Goal: Task Accomplishment & Management: Complete application form

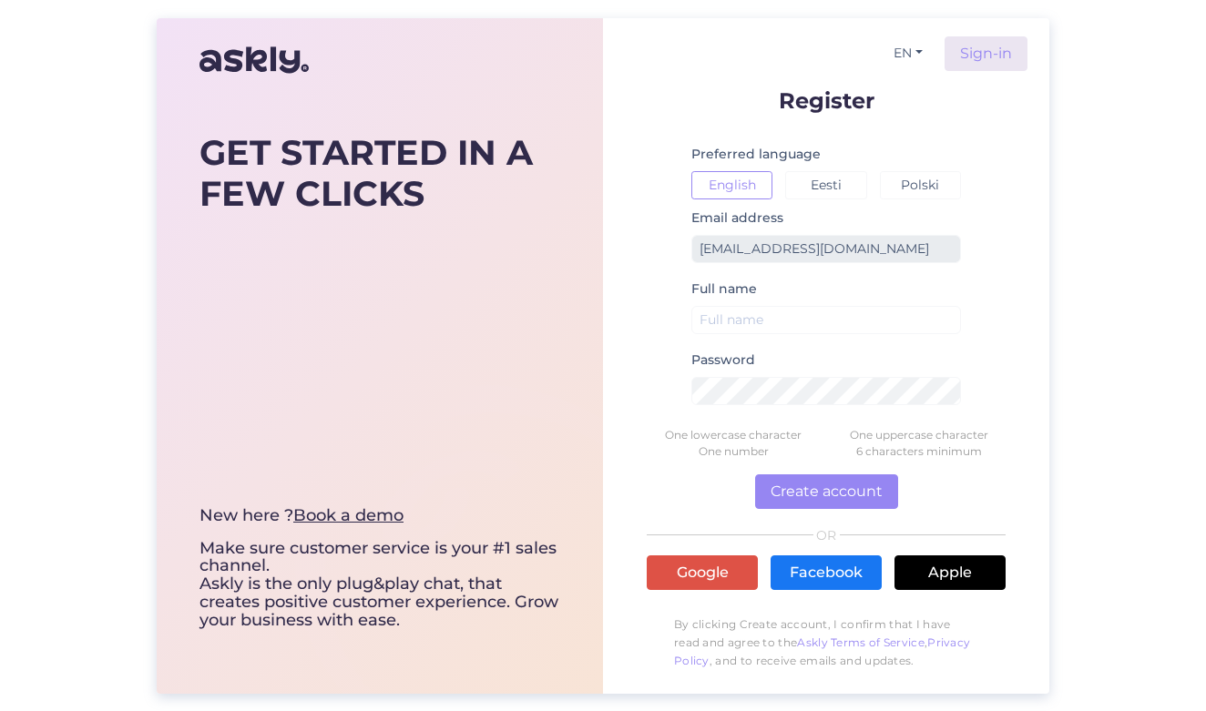
click at [58, 394] on div "GET STARTED IN A FEW CLICKS New here ? Book a demo Make sure customer service i…" at bounding box center [603, 355] width 1206 height 711
click at [776, 320] on input "text" at bounding box center [826, 320] width 270 height 28
type input "Janely"
click at [864, 499] on button "Create account" at bounding box center [826, 492] width 143 height 35
drag, startPoint x: 869, startPoint y: 449, endPoint x: 885, endPoint y: 449, distance: 15.5
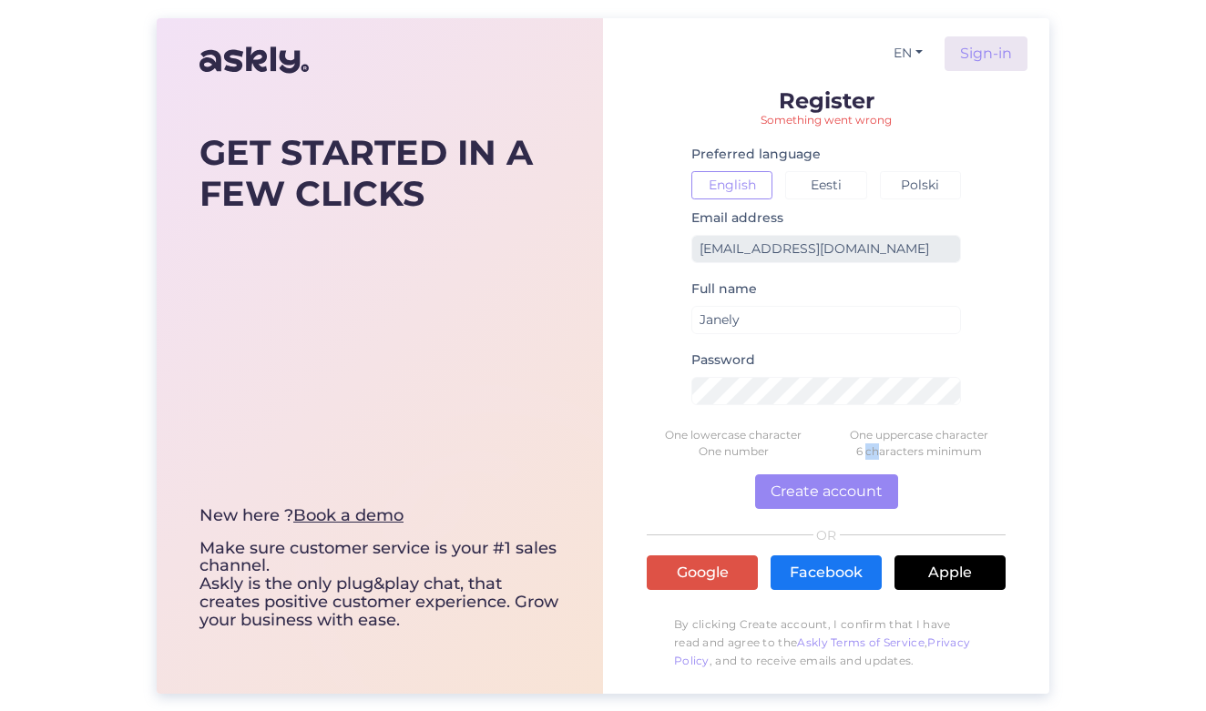
click at [885, 449] on div "6 characters minimum" at bounding box center [919, 452] width 186 height 16
click at [952, 455] on div "6 characters minimum" at bounding box center [919, 452] width 186 height 16
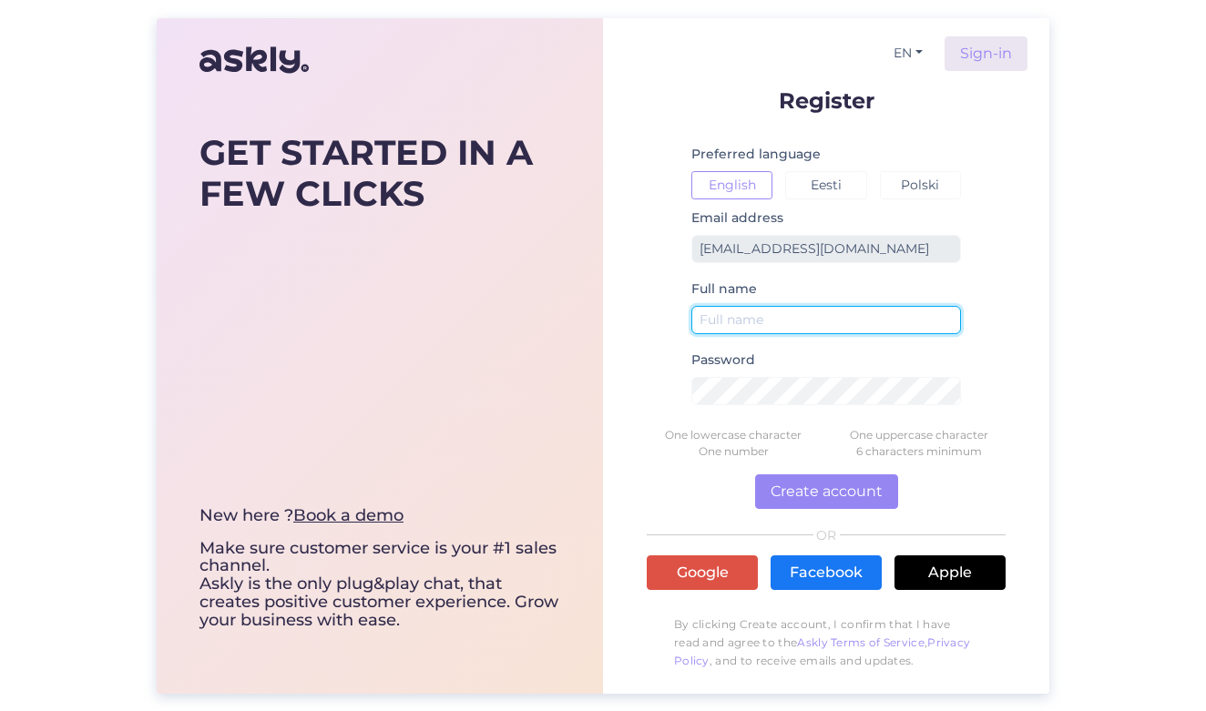
click at [853, 325] on input "text" at bounding box center [826, 320] width 270 height 28
type input "Janely"
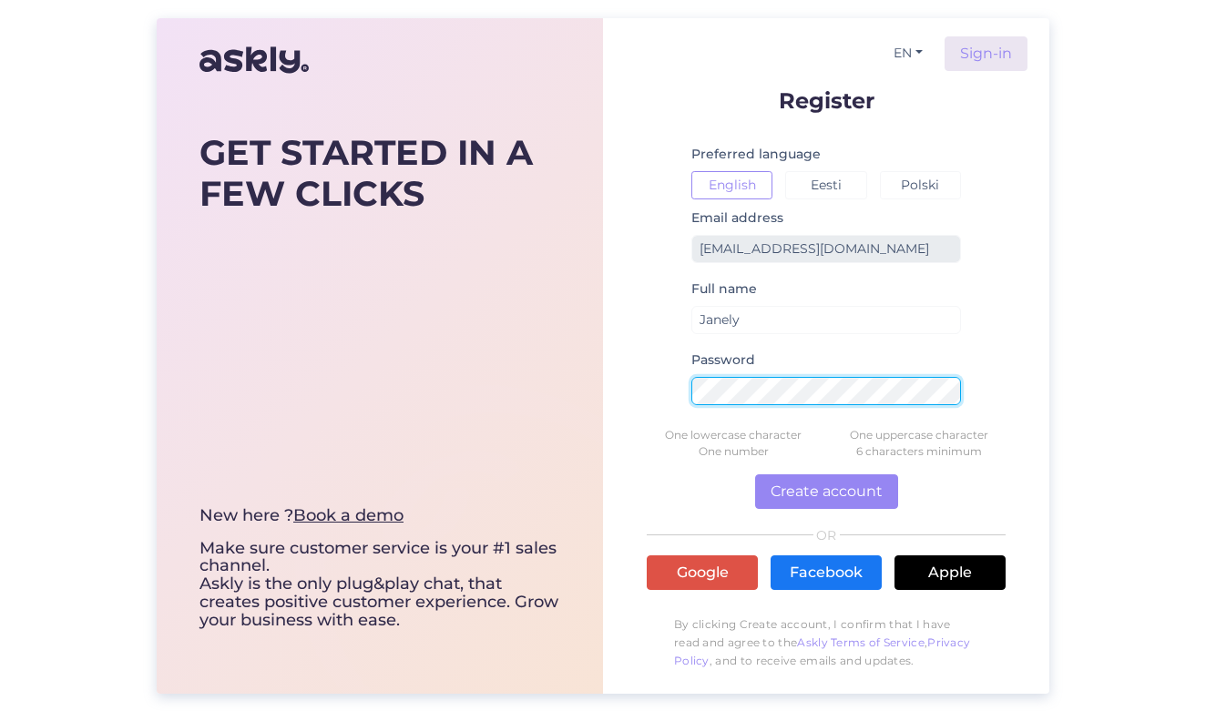
click at [825, 491] on button "Create account" at bounding box center [826, 492] width 143 height 35
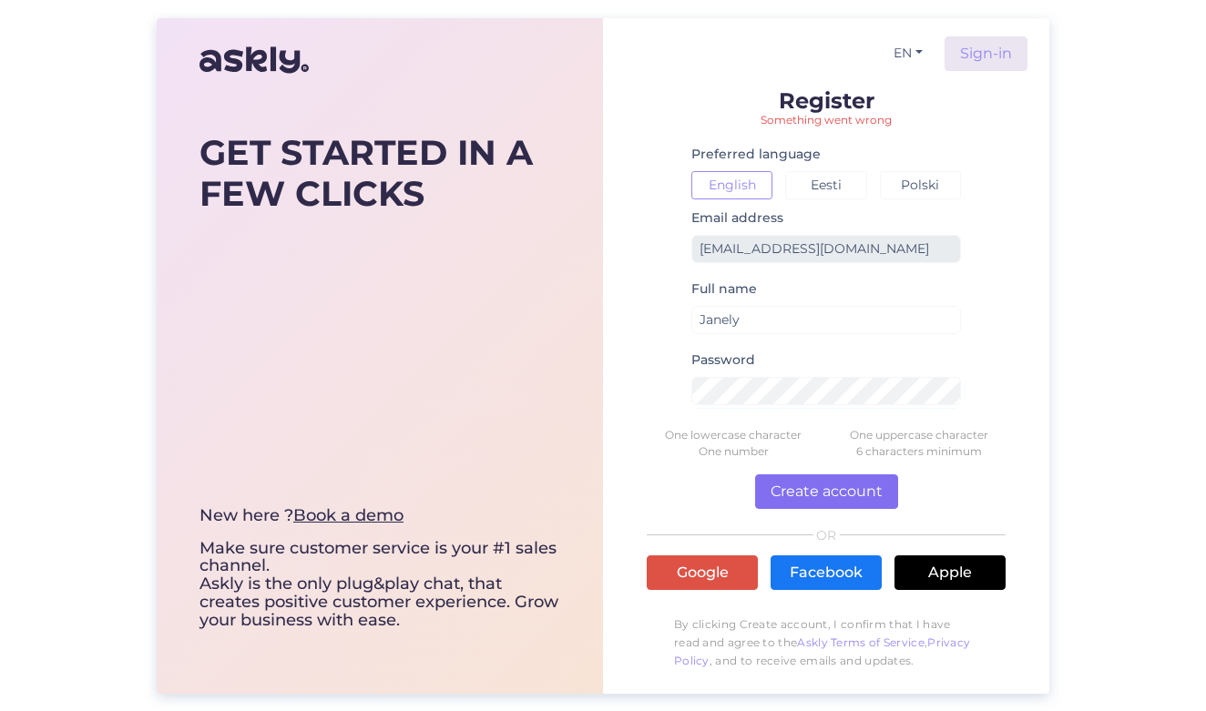
click at [807, 497] on button "Create account" at bounding box center [826, 492] width 143 height 35
click at [818, 193] on button "Eesti" at bounding box center [825, 185] width 81 height 28
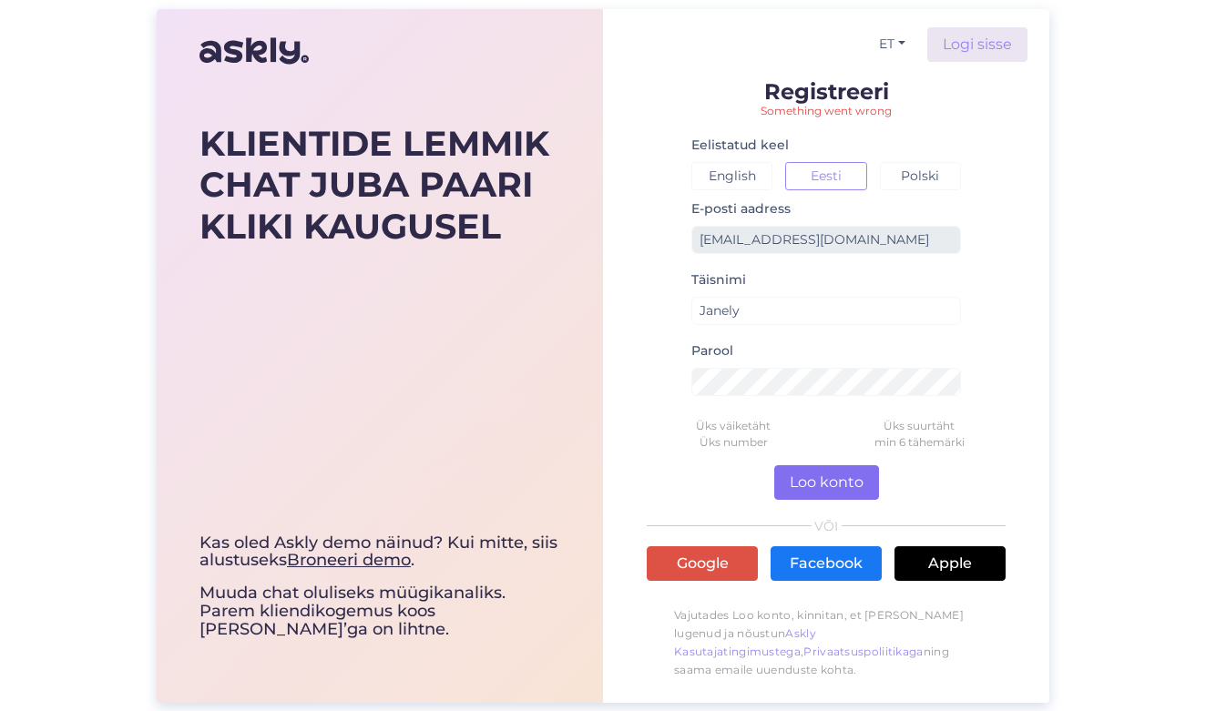
click at [821, 479] on button "Loo konto" at bounding box center [826, 482] width 105 height 35
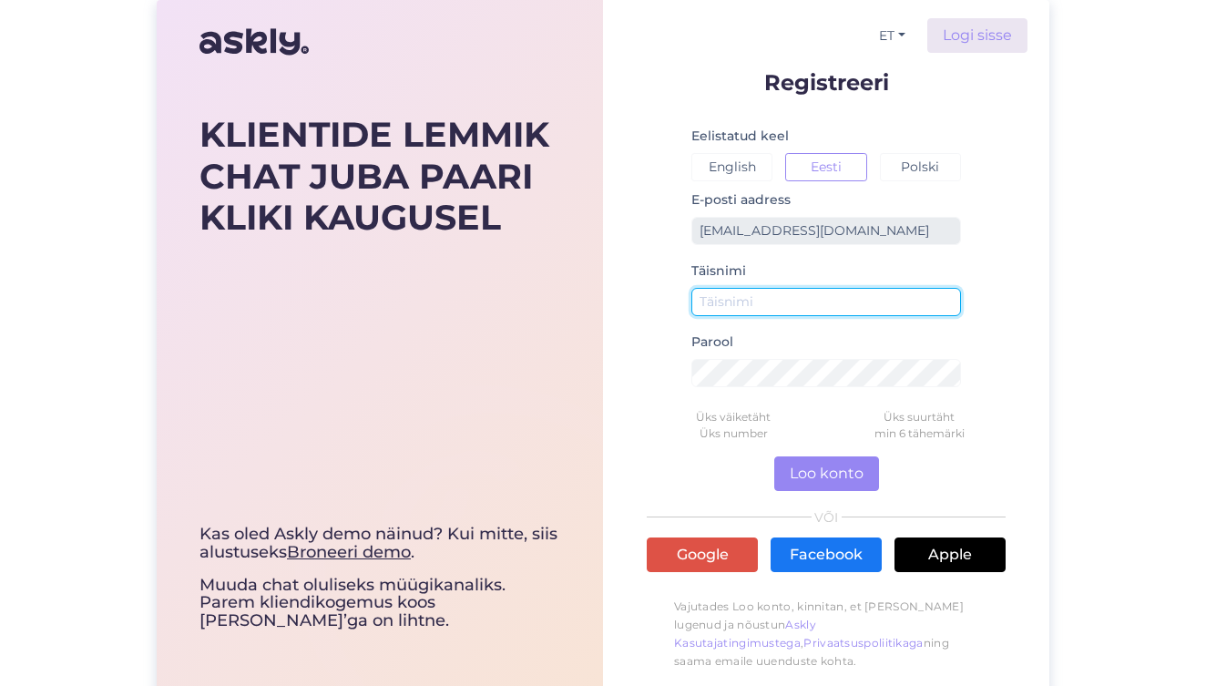
click at [751, 301] on input "text" at bounding box center [826, 302] width 270 height 28
type input "Janely"
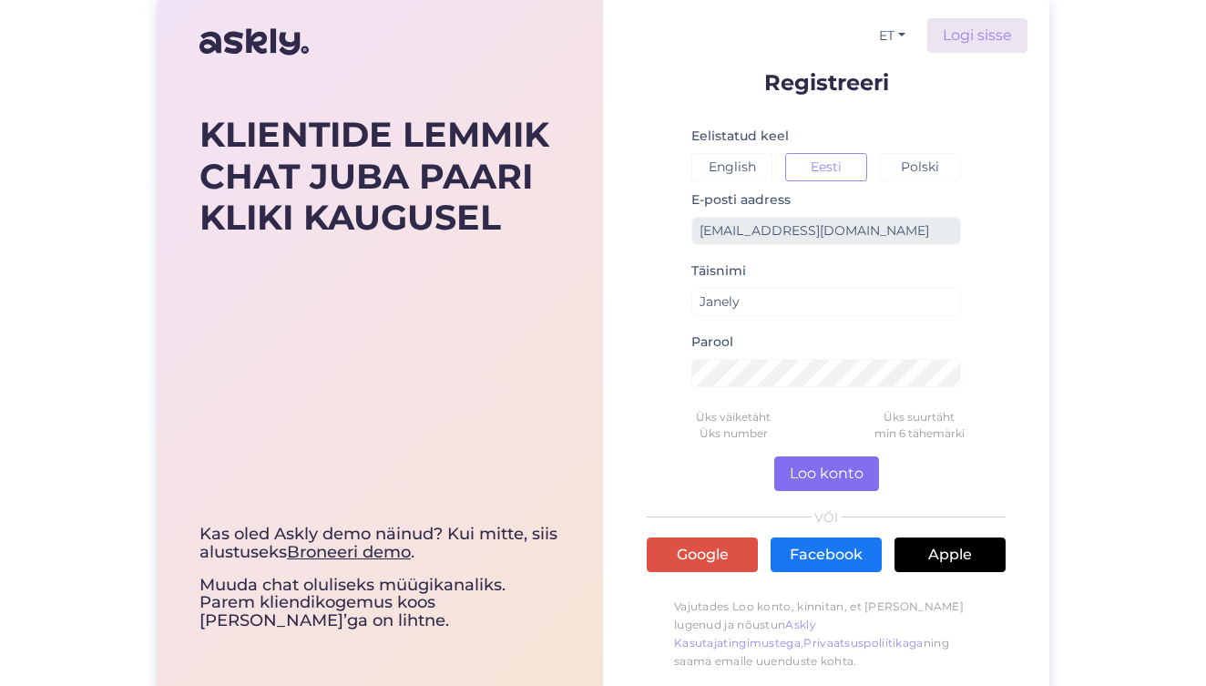
click at [833, 476] on button "Loo konto" at bounding box center [826, 473] width 105 height 35
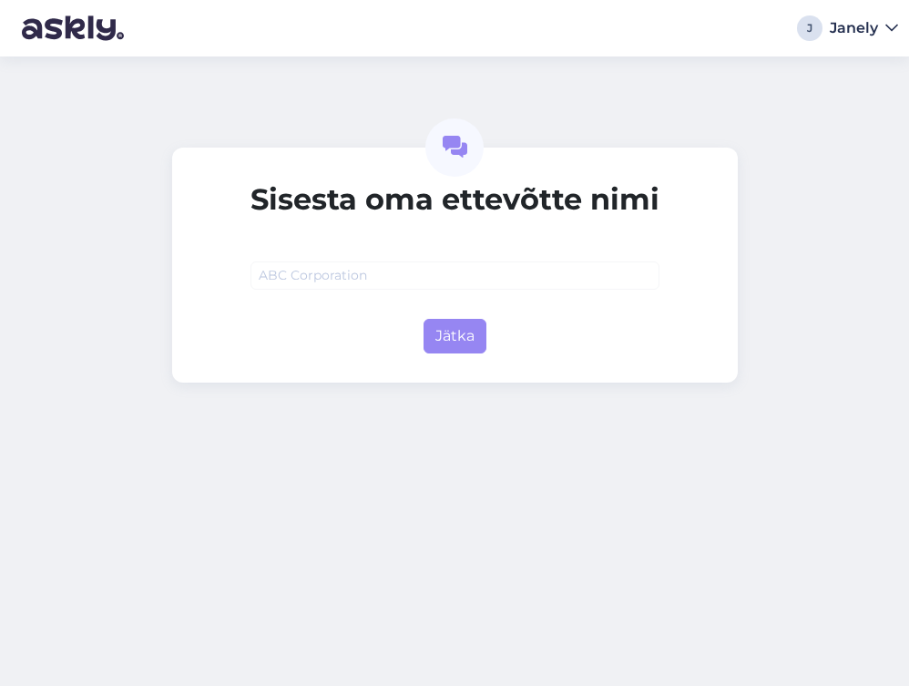
click at [885, 306] on div "Sisesta oma ettevõtte nimi Jätka" at bounding box center [454, 370] width 909 height 629
click at [569, 284] on input "text" at bounding box center [455, 275] width 409 height 28
type input "C"
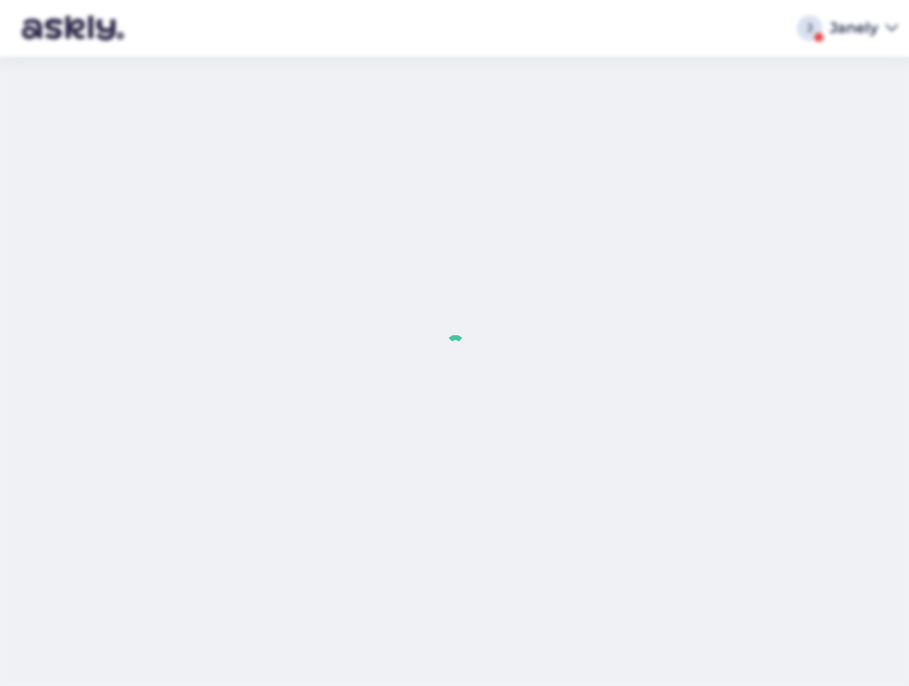
click at [724, 50] on div at bounding box center [454, 343] width 909 height 686
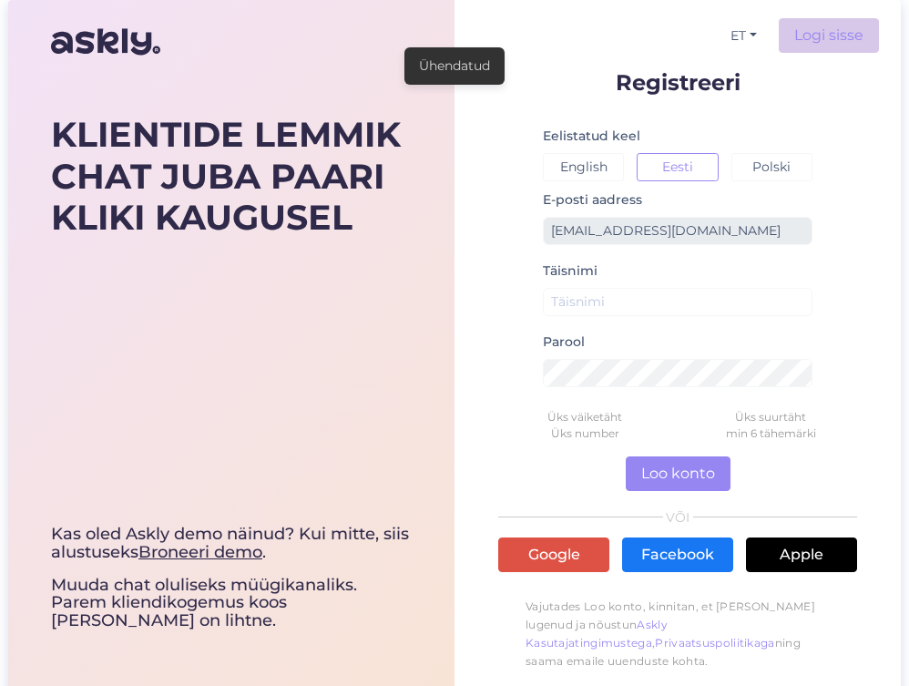
click at [823, 29] on link "Logi sisse" at bounding box center [829, 35] width 100 height 35
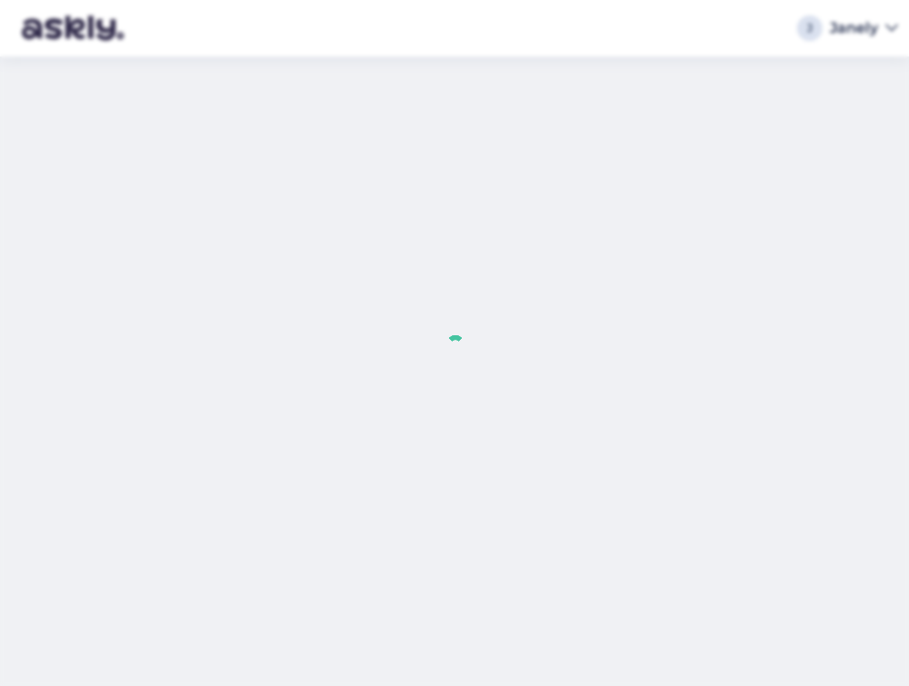
click at [860, 36] on div at bounding box center [454, 343] width 909 height 686
